Goal: Information Seeking & Learning: Understand process/instructions

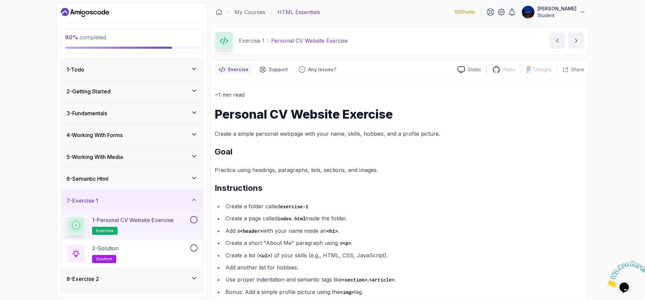
scroll to position [16, 0]
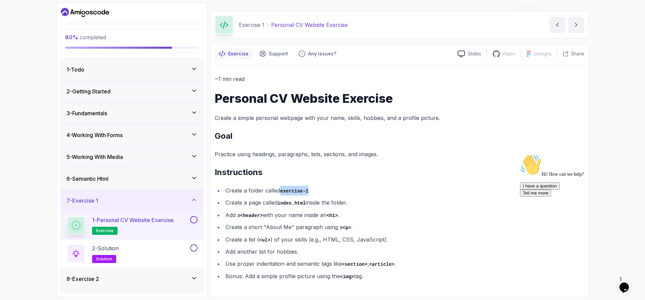
drag, startPoint x: 309, startPoint y: 191, endPoint x: 282, endPoint y: 191, distance: 27.6
click at [282, 191] on li "Create a folder called exercise-1" at bounding box center [404, 191] width 361 height 10
copy code "exercise-1"
click at [523, 154] on div at bounding box center [580, 154] width 121 height 0
drag, startPoint x: 281, startPoint y: 203, endPoint x: 288, endPoint y: 207, distance: 8.0
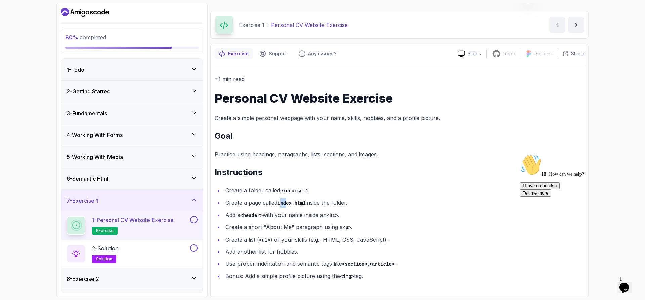
click at [288, 207] on li "Create a page called index.html inside the folder." at bounding box center [404, 203] width 361 height 10
drag, startPoint x: 306, startPoint y: 204, endPoint x: 280, endPoint y: 204, distance: 25.6
click at [280, 204] on li "Create a page called index.html inside the folder." at bounding box center [404, 203] width 361 height 10
copy code "index.html"
drag, startPoint x: 533, startPoint y: 140, endPoint x: 530, endPoint y: 150, distance: 10.4
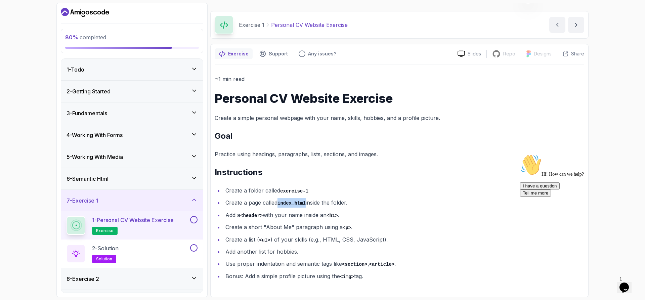
click at [533, 140] on h2 "Goal" at bounding box center [400, 136] width 370 height 11
drag, startPoint x: 266, startPoint y: 152, endPoint x: 427, endPoint y: 154, distance: 161.7
click at [427, 154] on p "Practice using headings, paragraphs, lists, sections, and images." at bounding box center [400, 154] width 370 height 9
click at [573, 124] on div "~1 min read Personal CV Website Exercise Create a simple personal webpage with …" at bounding box center [400, 177] width 370 height 207
drag, startPoint x: 284, startPoint y: 200, endPoint x: 366, endPoint y: 200, distance: 82.0
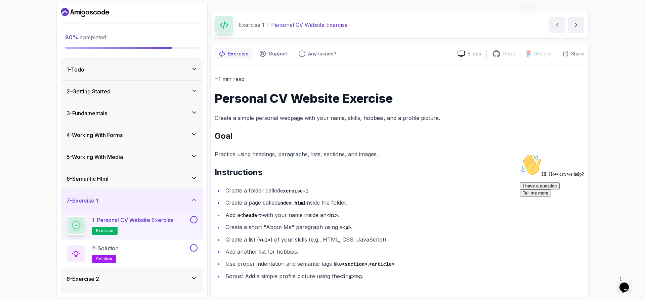
click at [366, 200] on li "Create a page called index.html inside the folder." at bounding box center [404, 203] width 361 height 10
drag, startPoint x: 232, startPoint y: 215, endPoint x: 387, endPoint y: 215, distance: 155.0
click at [387, 215] on li "Add a <header> with your name inside an <h1> ." at bounding box center [404, 215] width 361 height 10
drag, startPoint x: 233, startPoint y: 230, endPoint x: 359, endPoint y: 229, distance: 125.7
click at [359, 229] on li "Create a short "About Me" paragraph using a <p> ." at bounding box center [404, 228] width 361 height 10
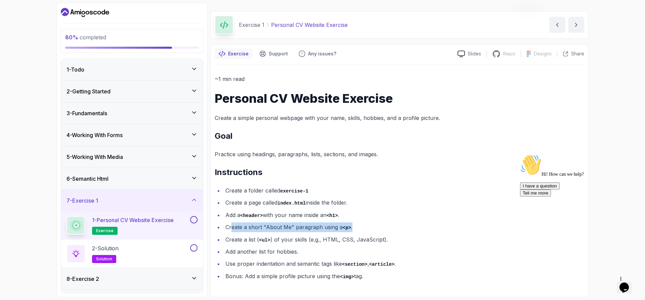
click at [359, 229] on li "Create a short "About Me" paragraph using a <p> ." at bounding box center [404, 228] width 361 height 10
drag, startPoint x: 259, startPoint y: 228, endPoint x: 421, endPoint y: 229, distance: 162.0
click at [419, 228] on li "Create a short "About Me" paragraph using a <p> ." at bounding box center [404, 228] width 361 height 10
click at [582, 115] on p "Create a simple personal webpage with your name, skills, hobbies, and a profile…" at bounding box center [400, 117] width 370 height 9
drag, startPoint x: 260, startPoint y: 228, endPoint x: 374, endPoint y: 231, distance: 115.0
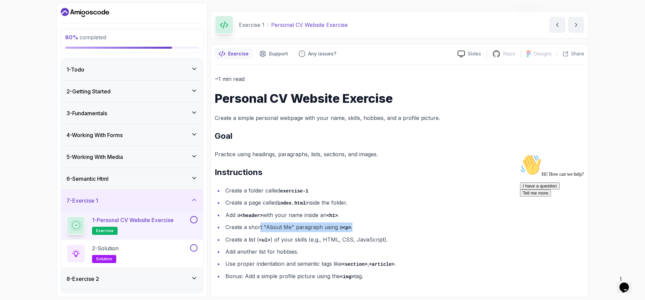
click at [374, 231] on li "Create a short "About Me" paragraph using a <p> ." at bounding box center [404, 228] width 361 height 10
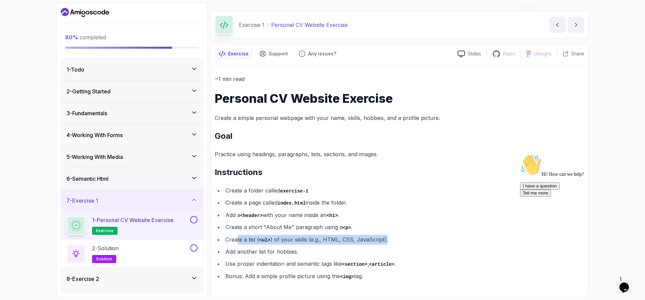
drag, startPoint x: 237, startPoint y: 238, endPoint x: 390, endPoint y: 244, distance: 152.4
click at [390, 244] on li "Create a list ( <ul> ) of your skills (e.g., HTML, CSS, JavaScript)." at bounding box center [404, 240] width 361 height 10
click at [448, 205] on li "Create a page called index.html inside the folder." at bounding box center [404, 203] width 361 height 10
